Goal: Information Seeking & Learning: Learn about a topic

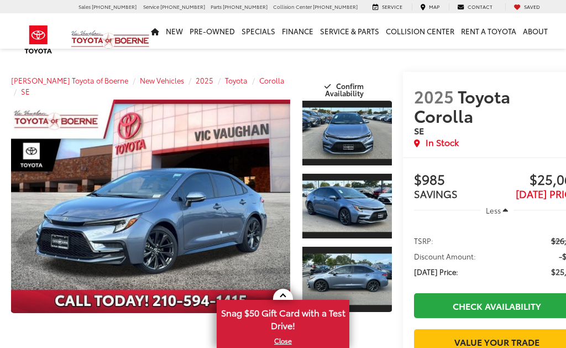
scroll to position [9, 15]
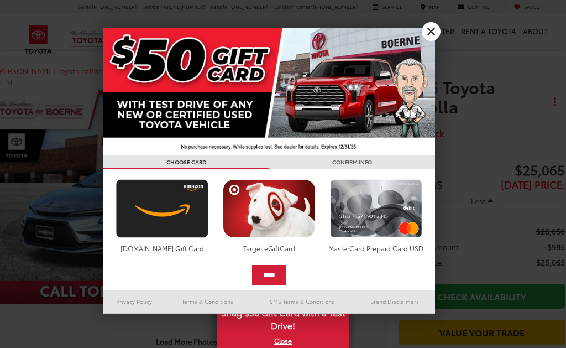
click at [543, 127] on div at bounding box center [283, 174] width 566 height 348
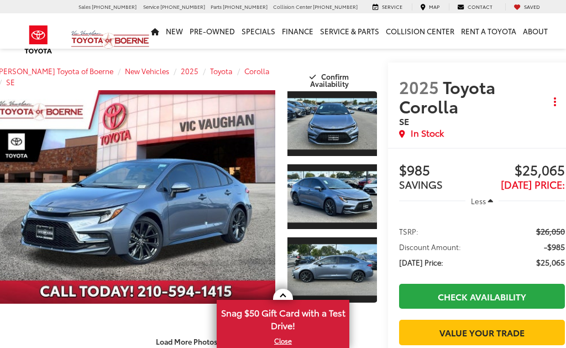
click at [376, 280] on link "Expand Photo 3" at bounding box center [333, 269] width 90 height 67
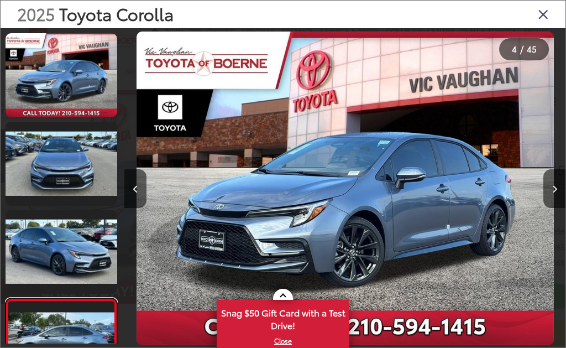
scroll to position [186, 0]
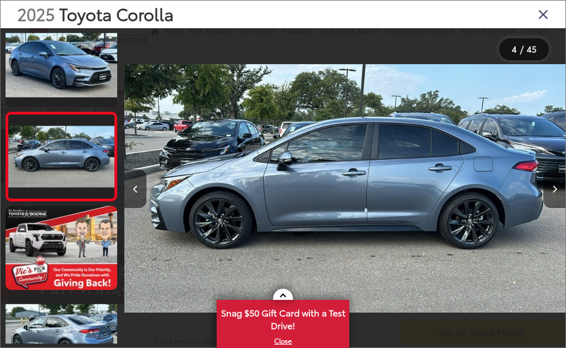
click at [146, 193] on button "Previous image" at bounding box center [135, 188] width 22 height 39
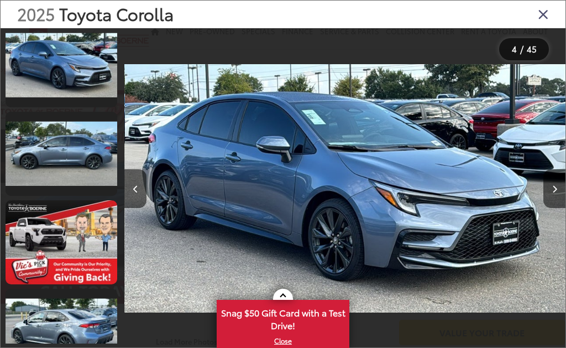
scroll to position [98, 0]
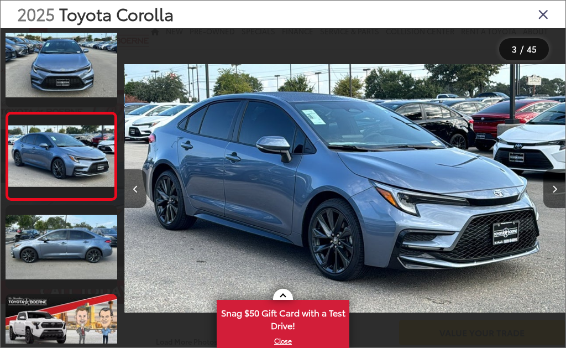
click at [145, 179] on button "Previous image" at bounding box center [135, 188] width 22 height 39
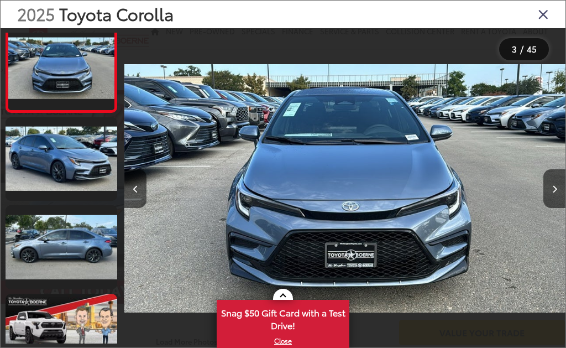
scroll to position [10, 0]
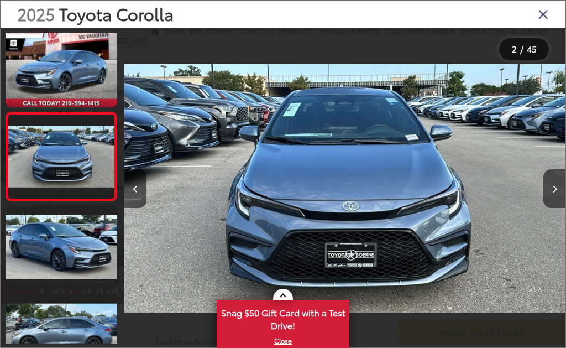
click at [141, 187] on button "Previous image" at bounding box center [135, 188] width 22 height 39
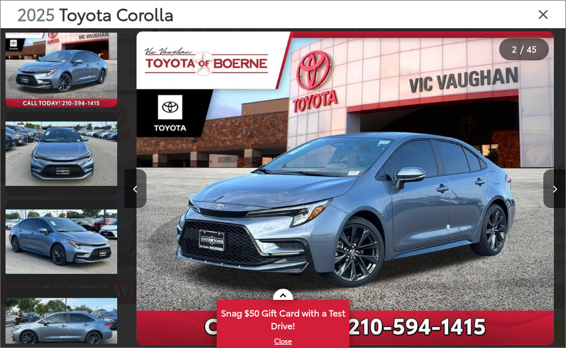
scroll to position [0, 0]
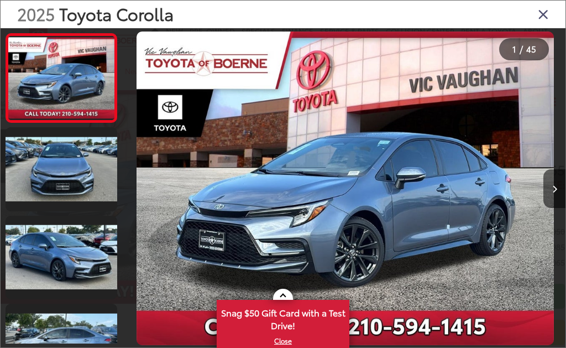
click at [549, 189] on button "Next image" at bounding box center [555, 188] width 22 height 39
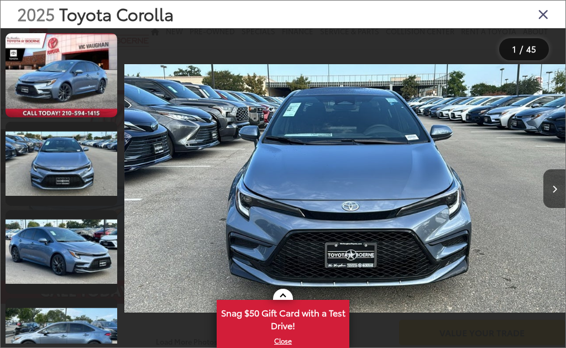
scroll to position [10, 0]
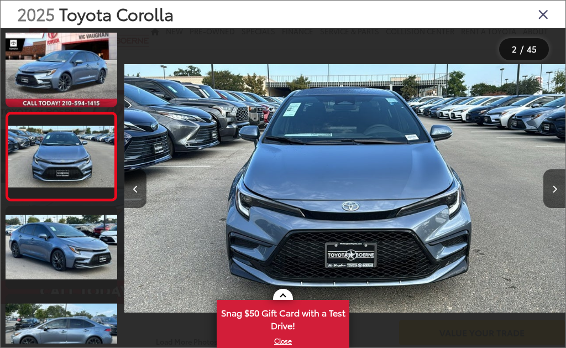
click at [553, 189] on icon "Next image" at bounding box center [555, 189] width 5 height 8
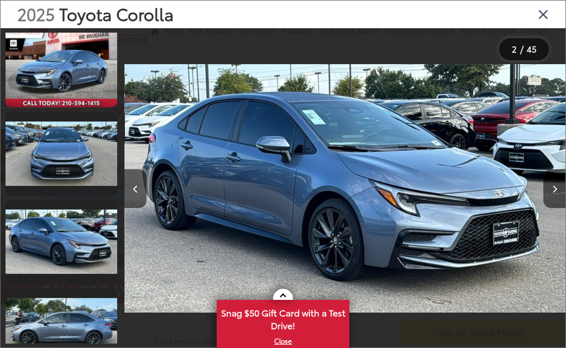
scroll to position [98, 0]
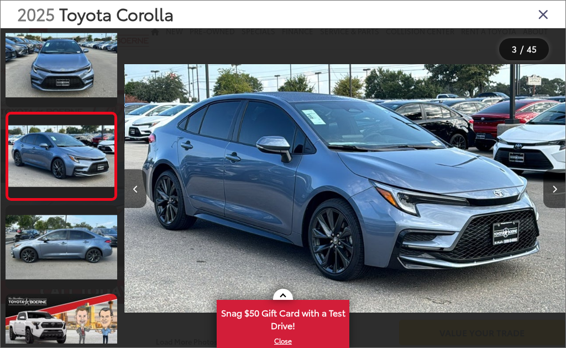
click at [552, 180] on button "Next image" at bounding box center [555, 188] width 22 height 39
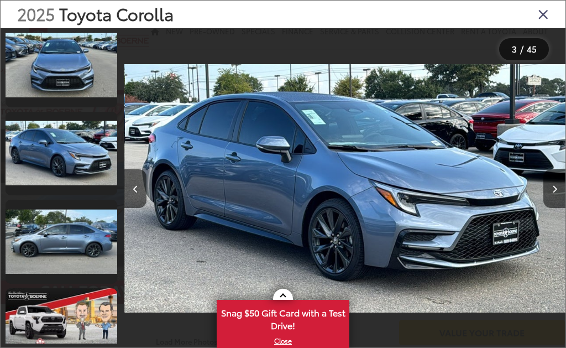
scroll to position [186, 0]
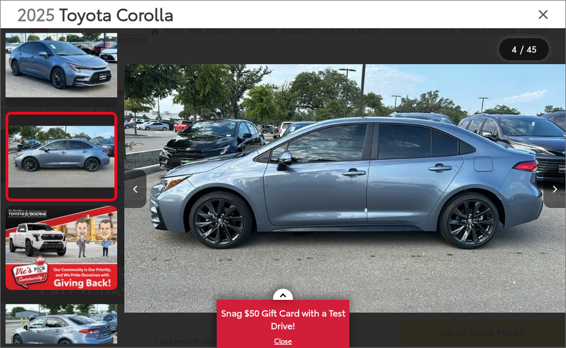
click at [554, 185] on icon "Next image" at bounding box center [555, 189] width 5 height 8
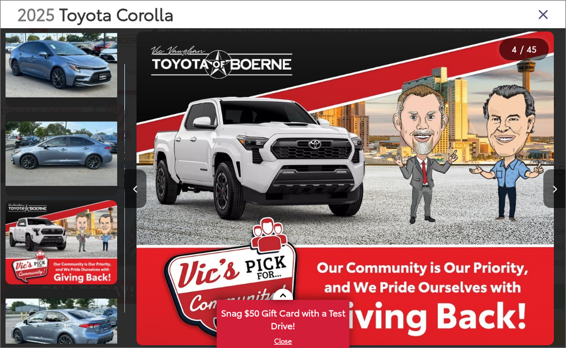
scroll to position [275, 0]
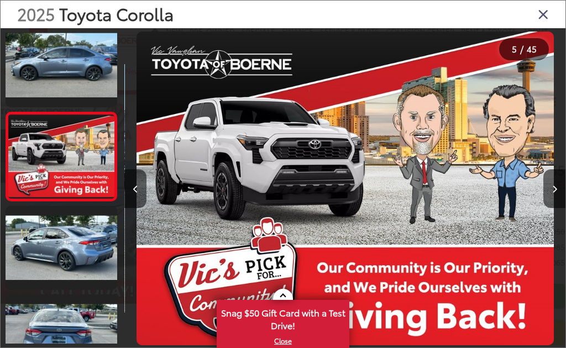
click at [556, 189] on icon "Next image" at bounding box center [555, 189] width 5 height 8
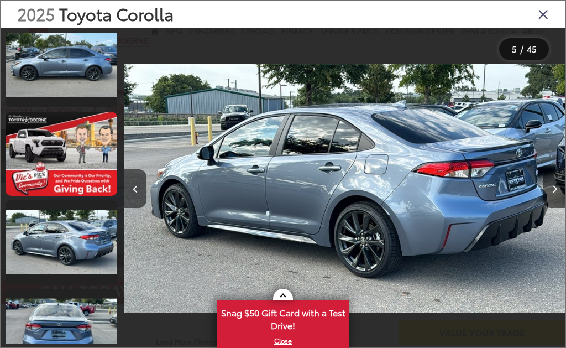
scroll to position [363, 0]
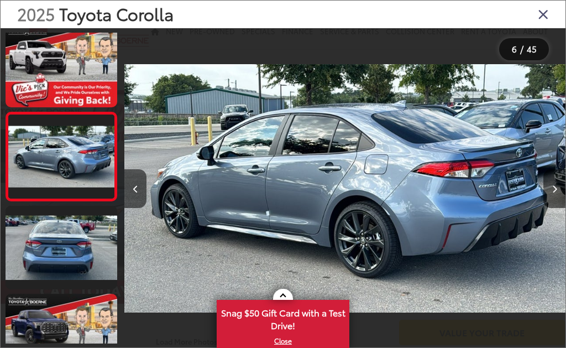
click at [552, 189] on button "Next image" at bounding box center [555, 188] width 22 height 39
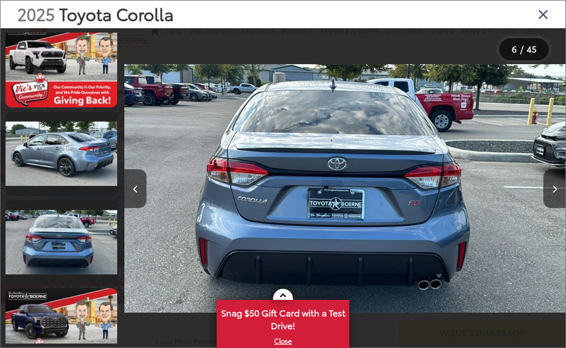
scroll to position [452, 0]
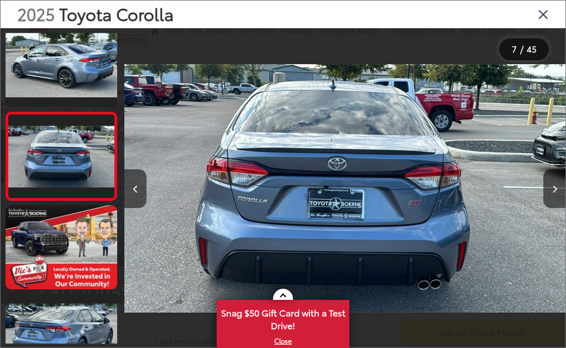
click at [558, 185] on button "Next image" at bounding box center [555, 188] width 22 height 39
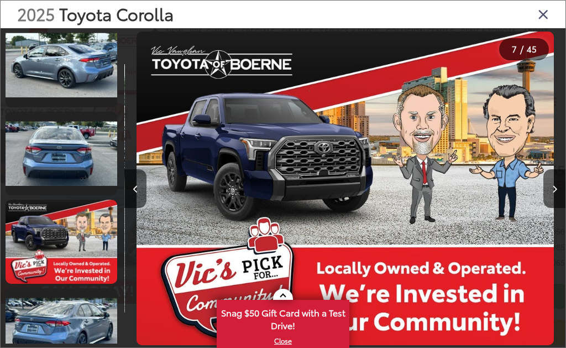
scroll to position [540, 0]
